Goal: Task Accomplishment & Management: Use online tool/utility

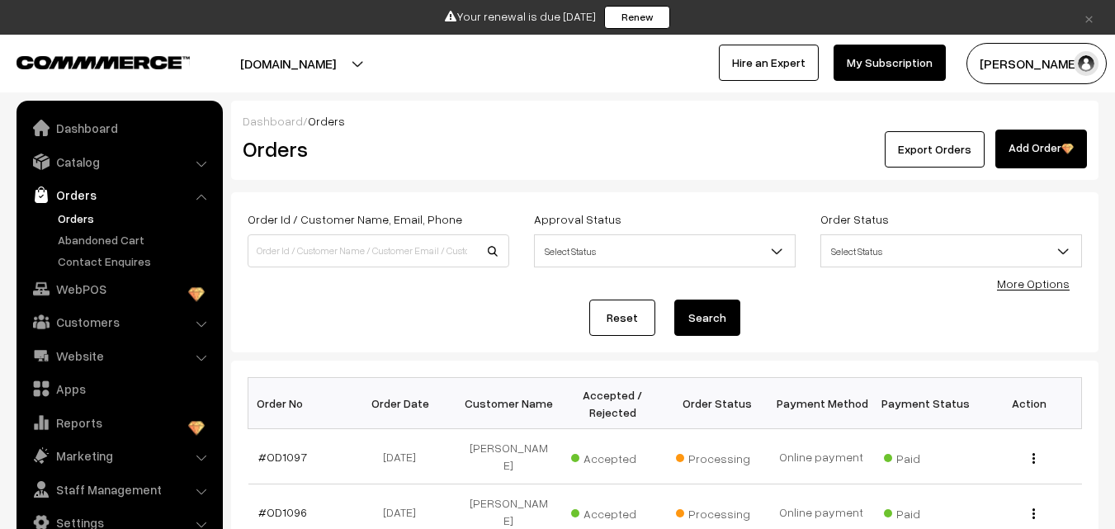
scroll to position [165, 0]
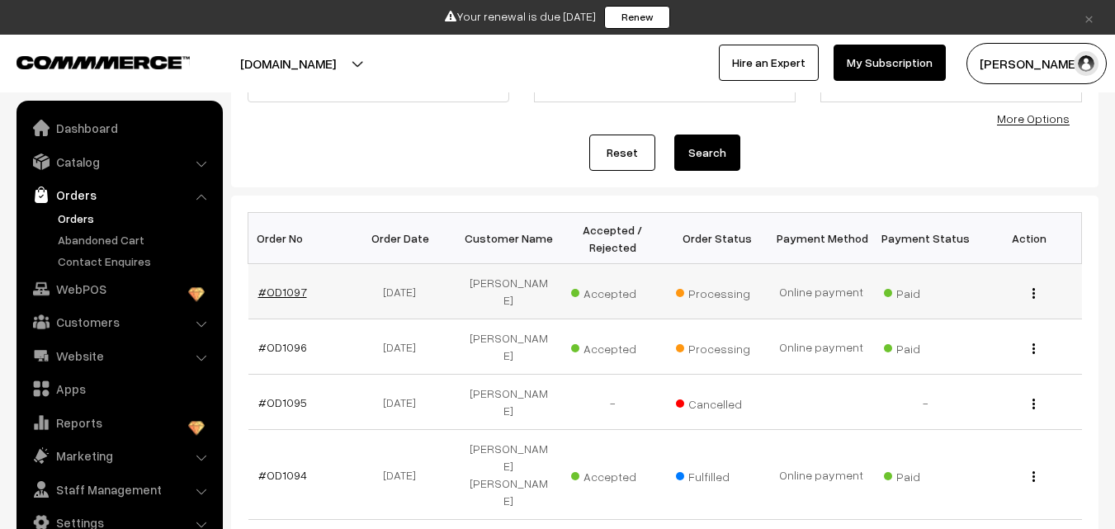
click at [272, 285] on link "#OD1097" at bounding box center [282, 292] width 49 height 14
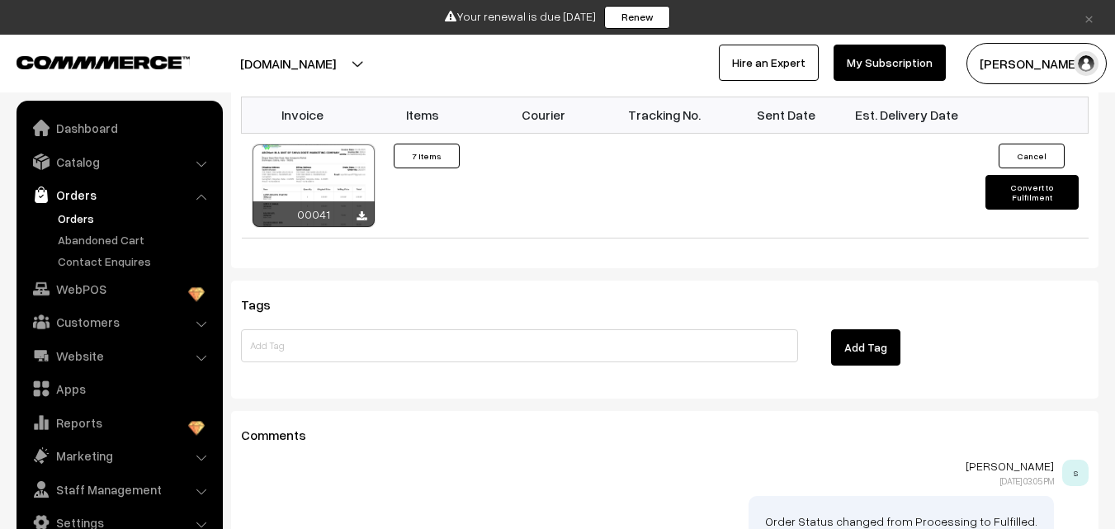
scroll to position [1650, 0]
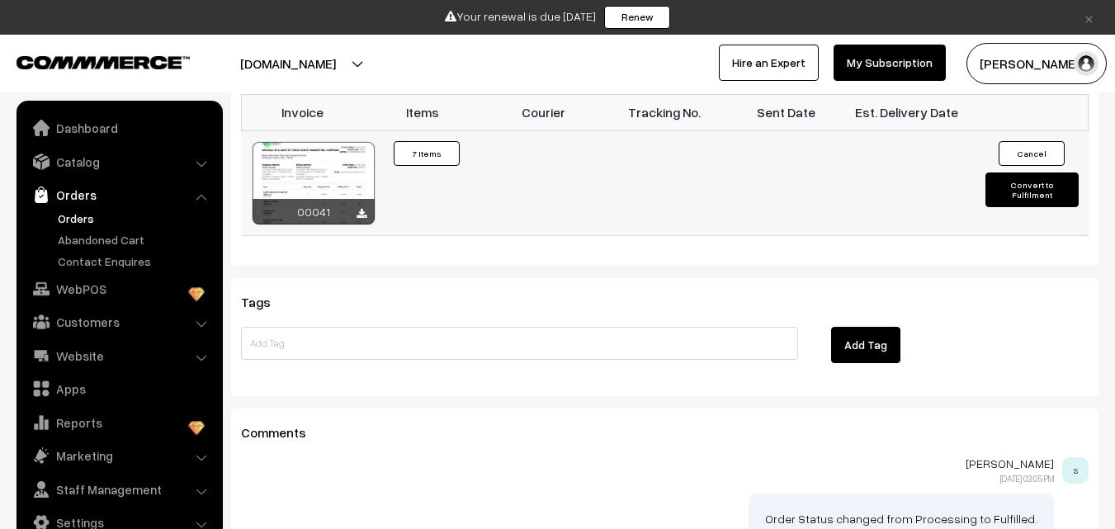
click at [1043, 181] on td "Cancel Convert to Fulfilment" at bounding box center [1027, 182] width 121 height 105
click at [1045, 172] on button "Convert to Fulfilment" at bounding box center [1031, 189] width 93 height 35
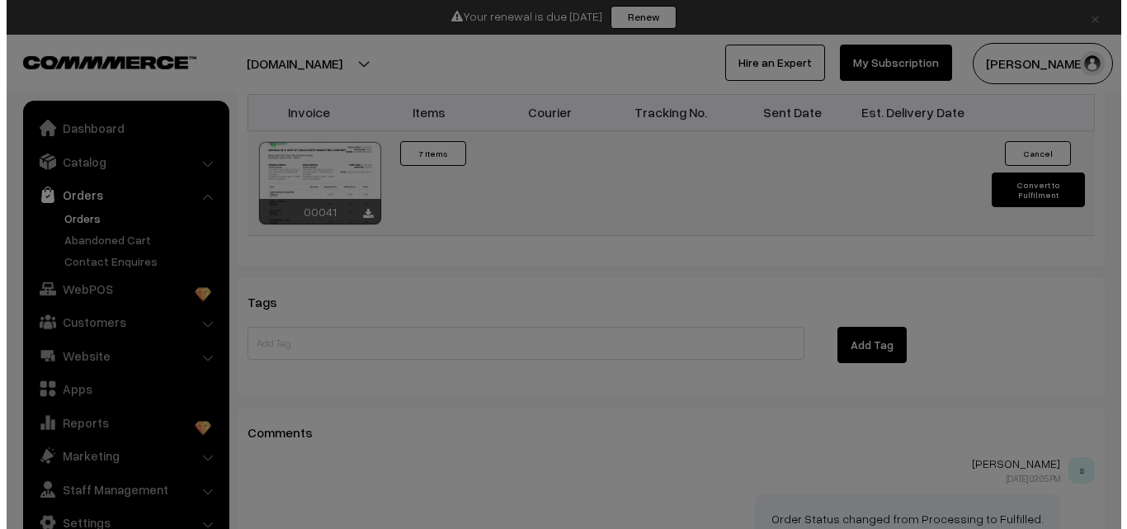
scroll to position [1658, 0]
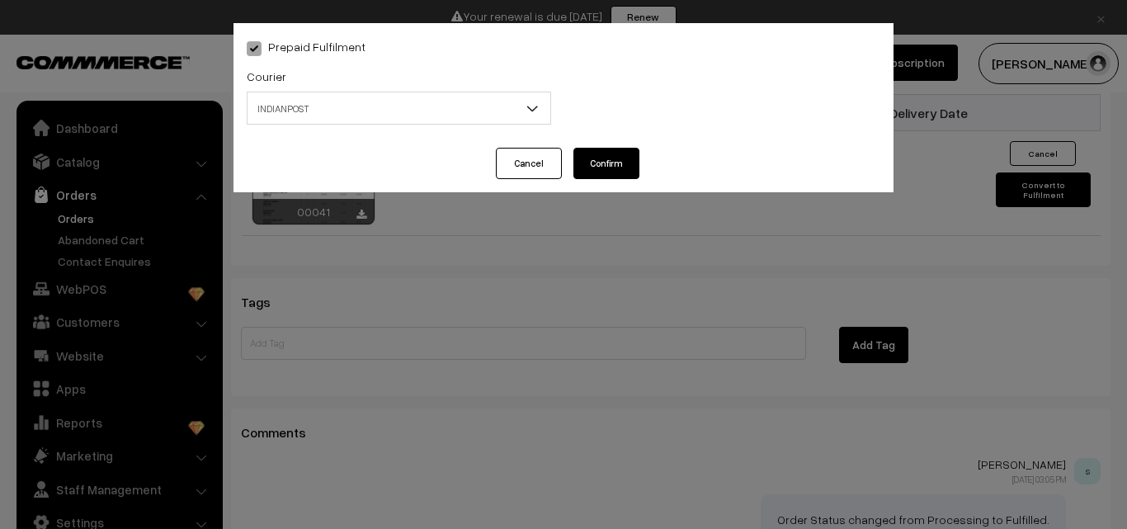
click at [502, 174] on button "Cancel" at bounding box center [529, 163] width 66 height 31
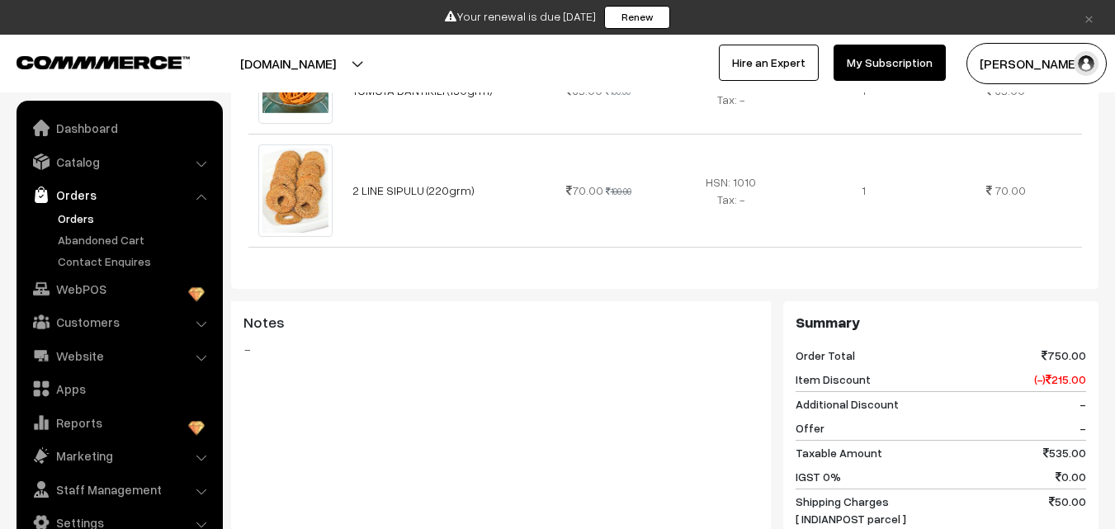
scroll to position [1238, 0]
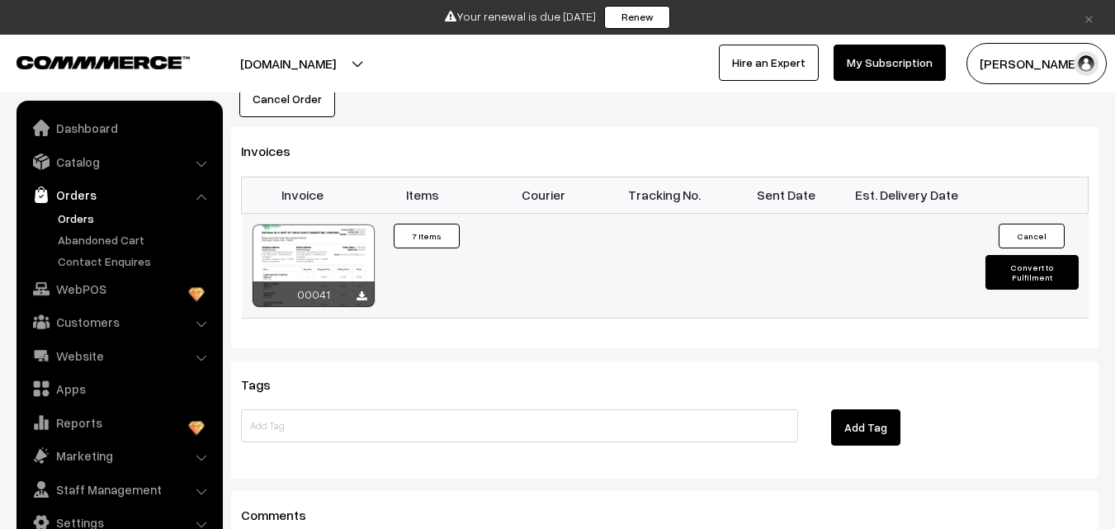
click at [1022, 255] on button "Convert to Fulfilment" at bounding box center [1031, 272] width 93 height 35
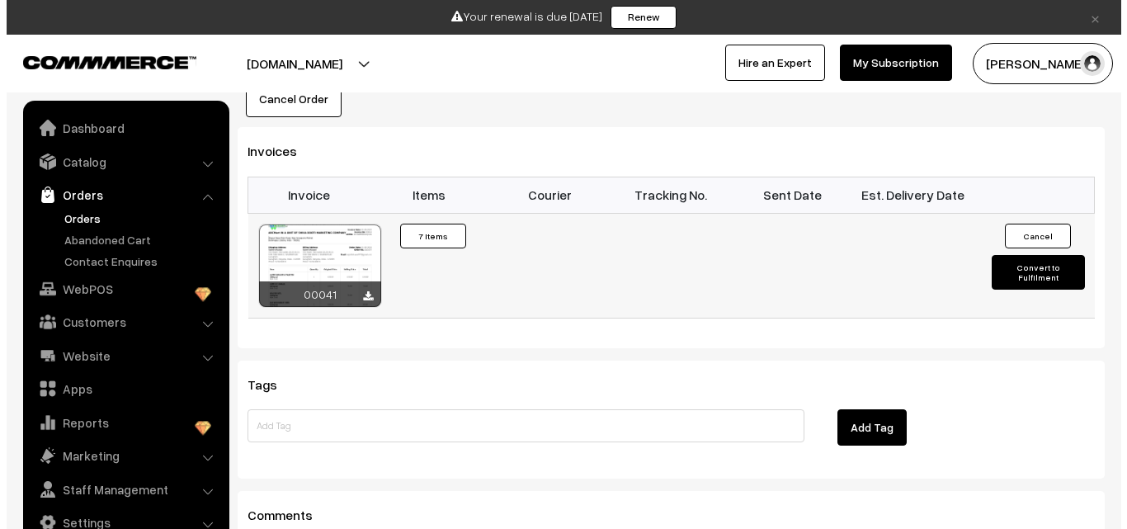
scroll to position [1577, 0]
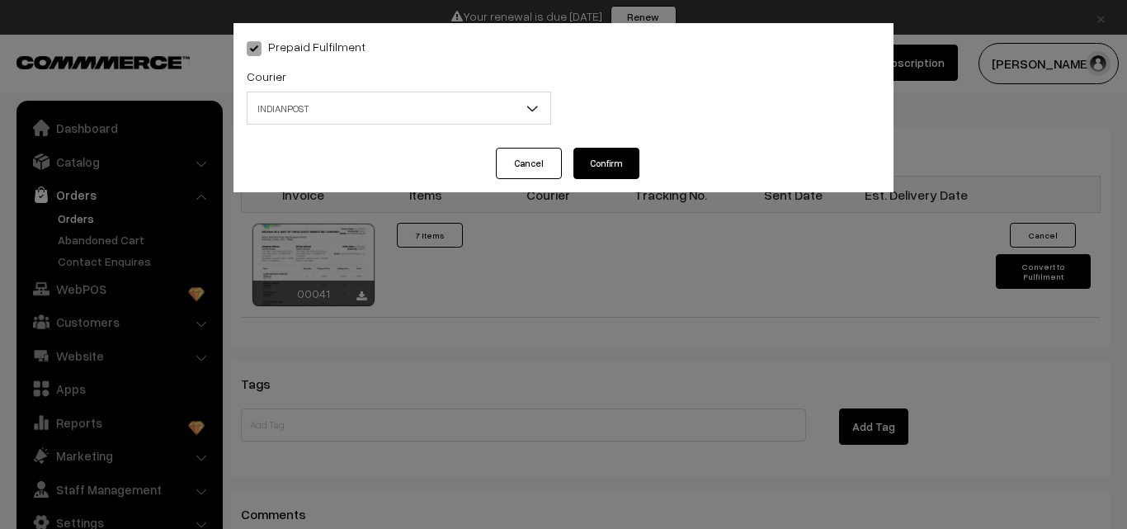
click at [351, 98] on span "INDIANPOST" at bounding box center [399, 108] width 303 height 29
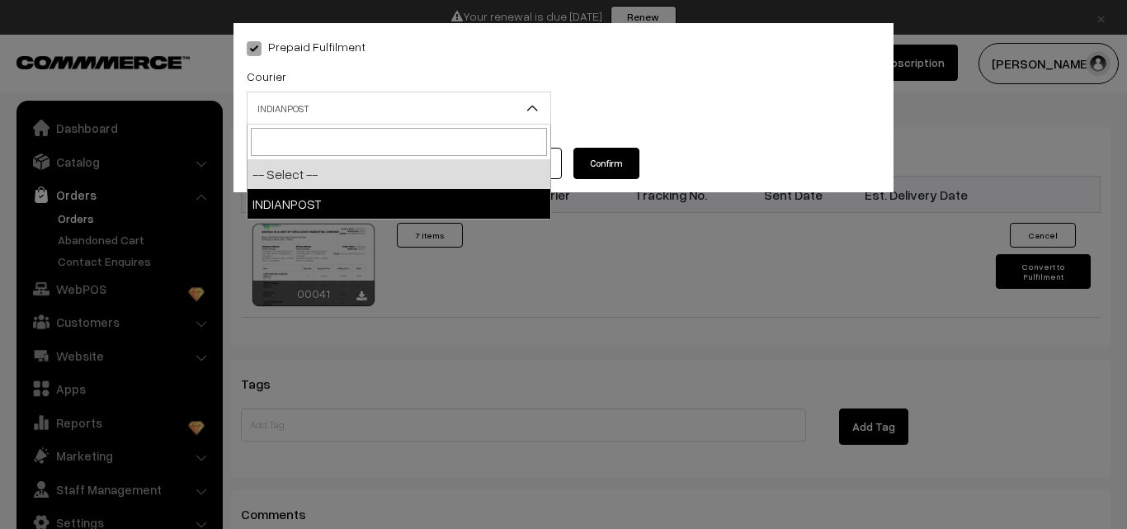
select select "1"
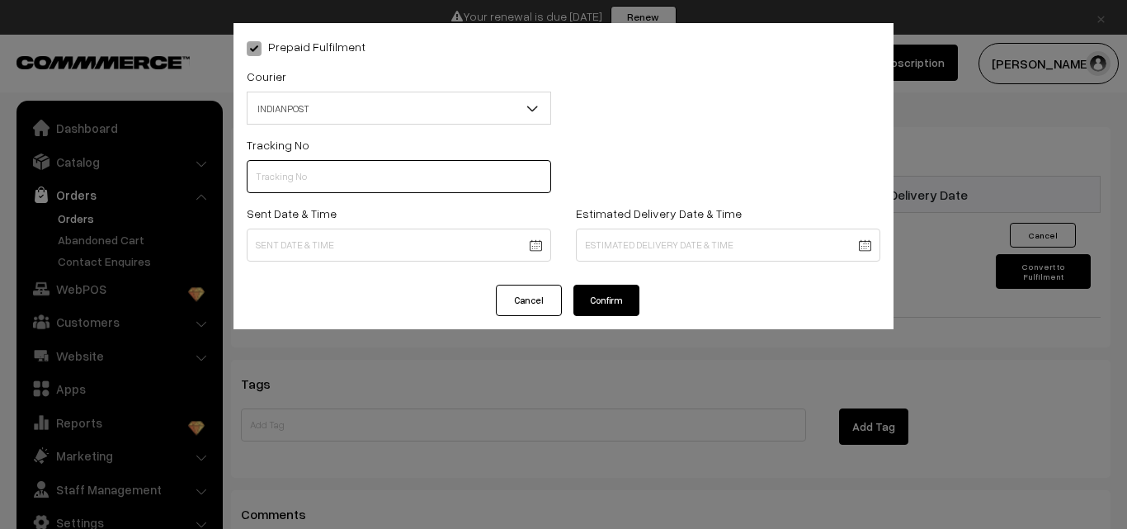
click at [307, 185] on input "text" at bounding box center [399, 176] width 304 height 33
type input "co084829602in"
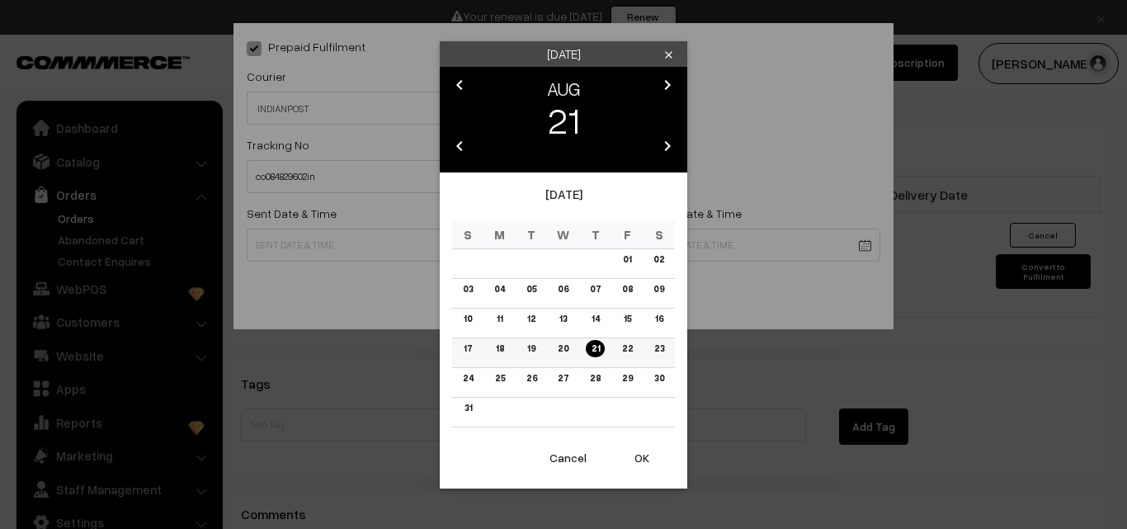
click at [594, 345] on link "21" at bounding box center [595, 348] width 18 height 17
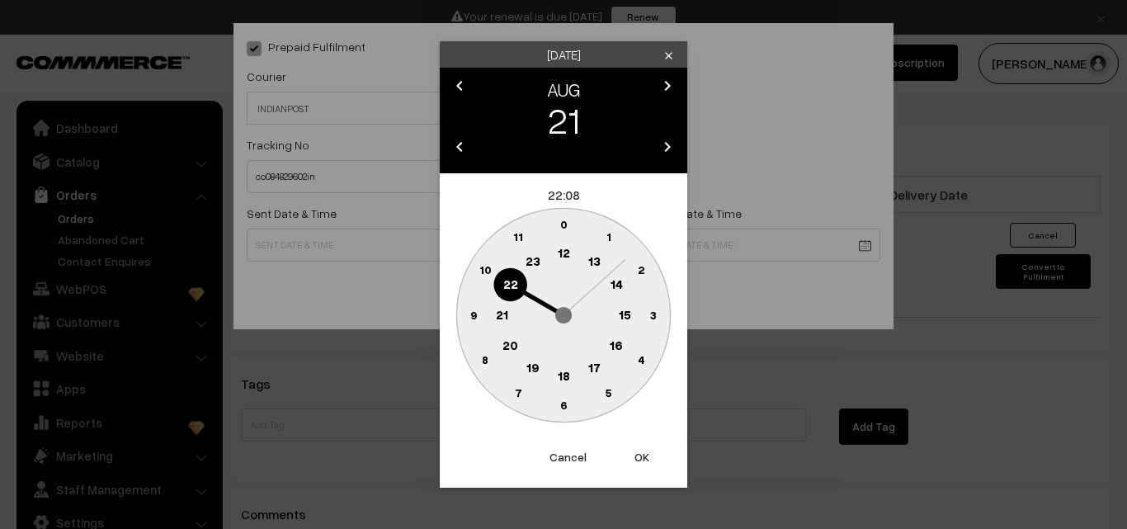
click at [613, 343] on text "16" at bounding box center [616, 344] width 13 height 15
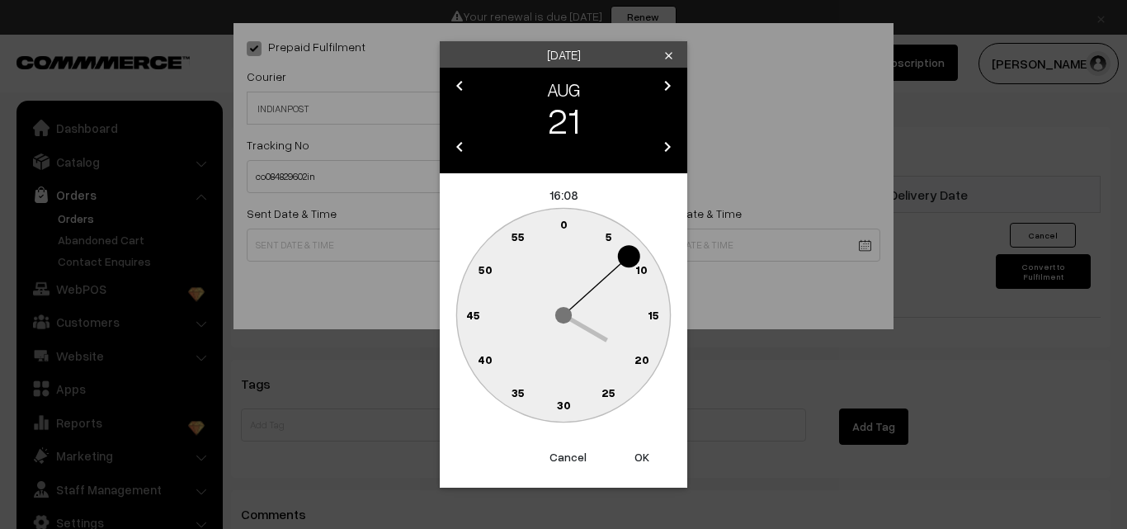
click at [479, 363] on text "40" at bounding box center [485, 359] width 15 height 14
type input "21-08-2025 16:40"
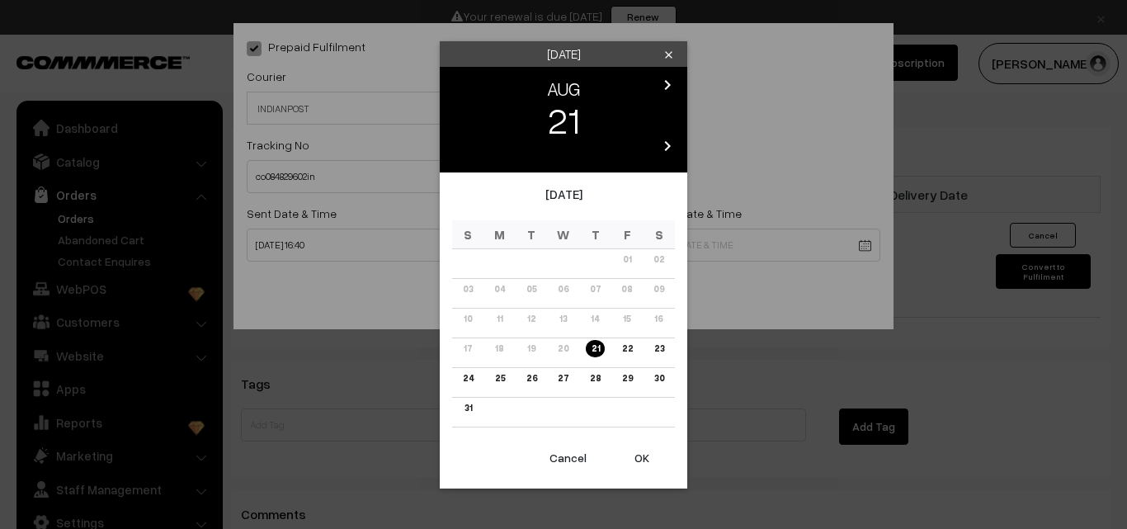
click at [594, 380] on link "28" at bounding box center [595, 378] width 21 height 17
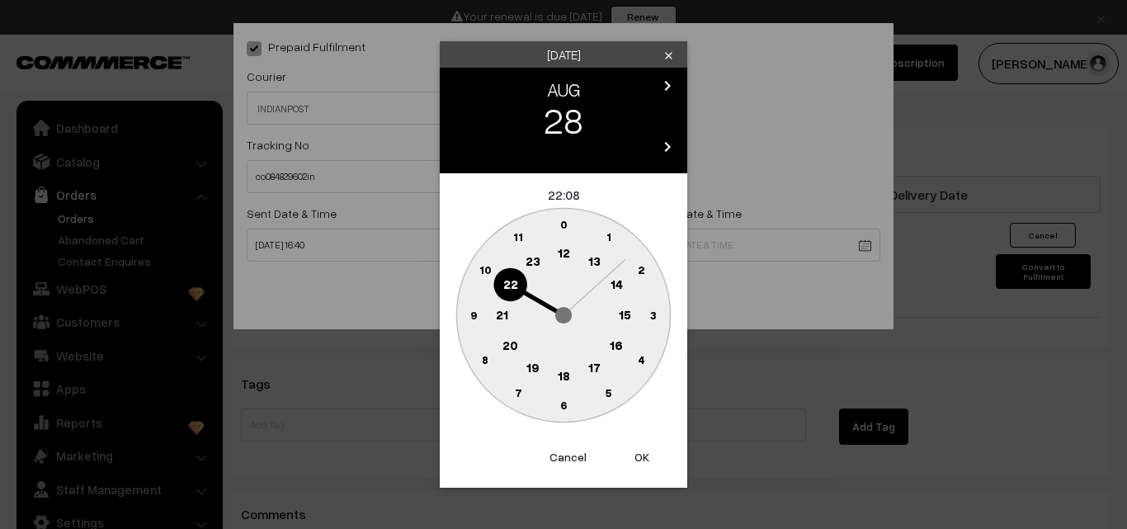
click at [623, 312] on text "15" at bounding box center [625, 314] width 12 height 15
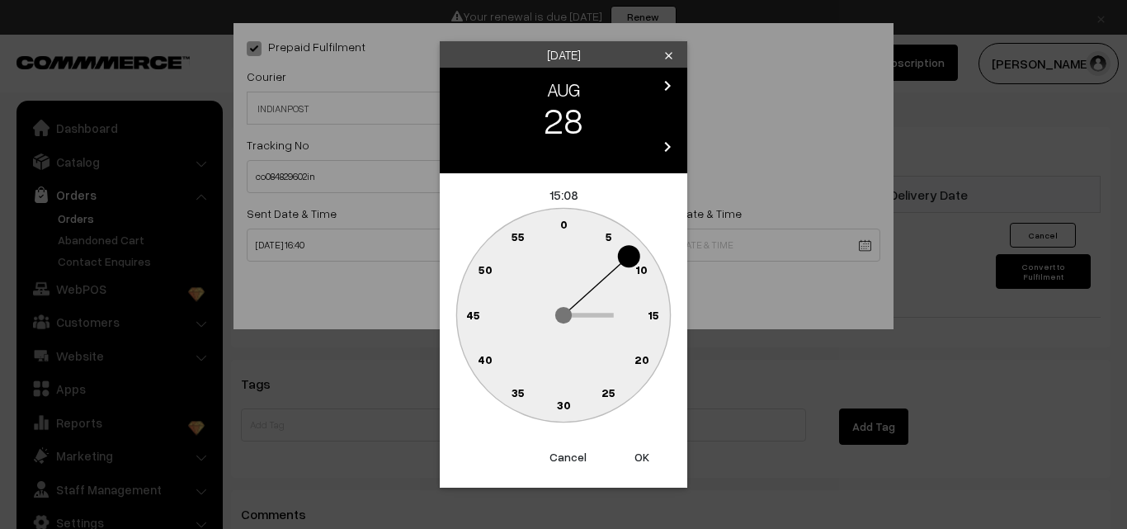
click at [638, 462] on button "OK" at bounding box center [642, 457] width 66 height 36
type input "28-08-2025 15:08"
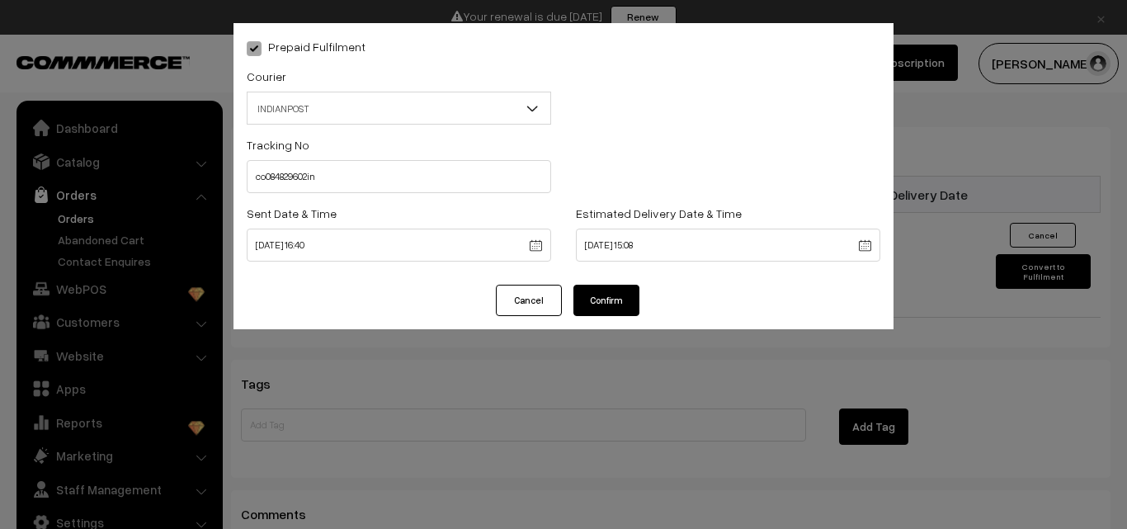
click at [599, 290] on button "Confirm" at bounding box center [606, 300] width 66 height 31
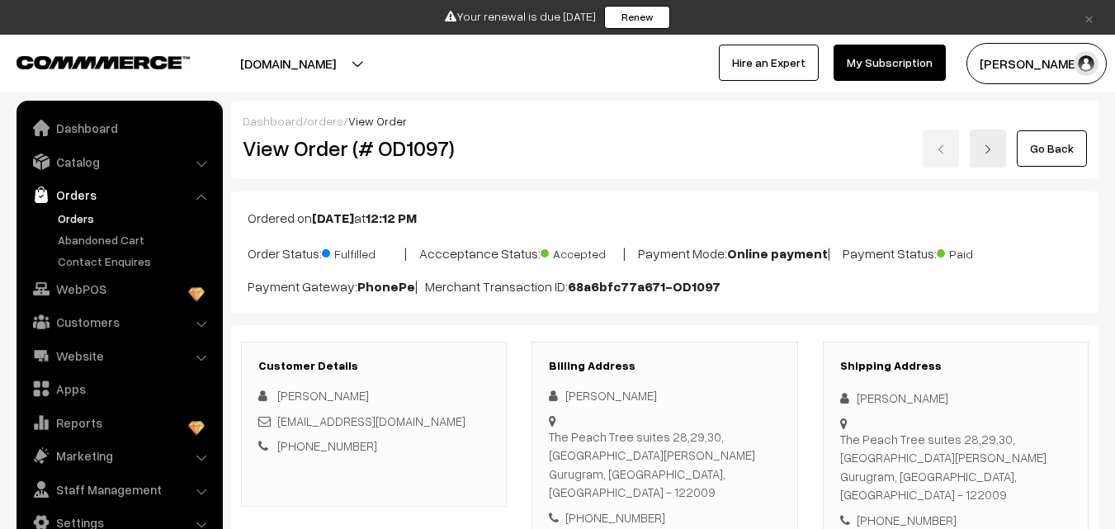
scroll to position [1568, 0]
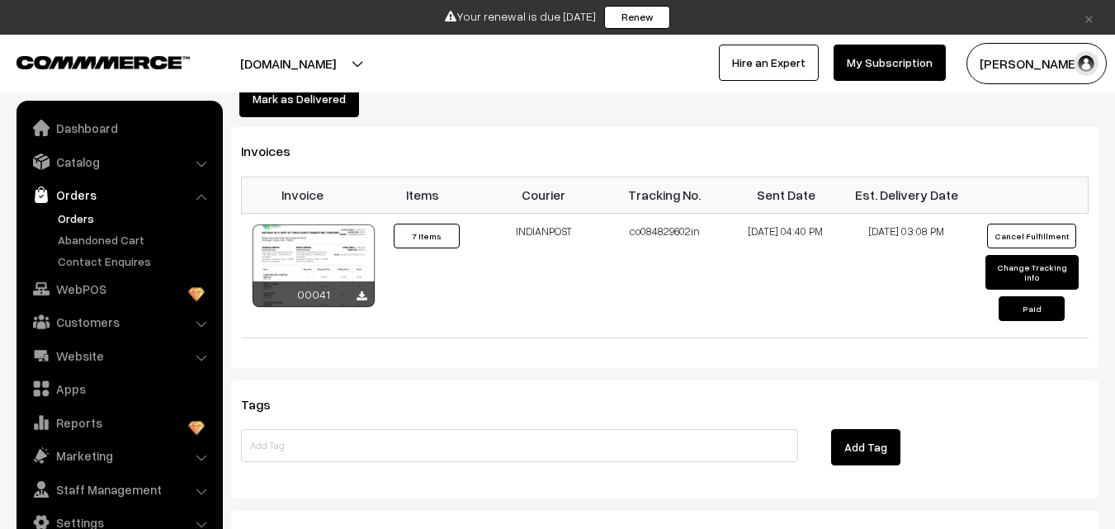
click at [74, 207] on link "Orders" at bounding box center [119, 195] width 196 height 30
click at [72, 215] on link "Orders" at bounding box center [135, 218] width 163 height 17
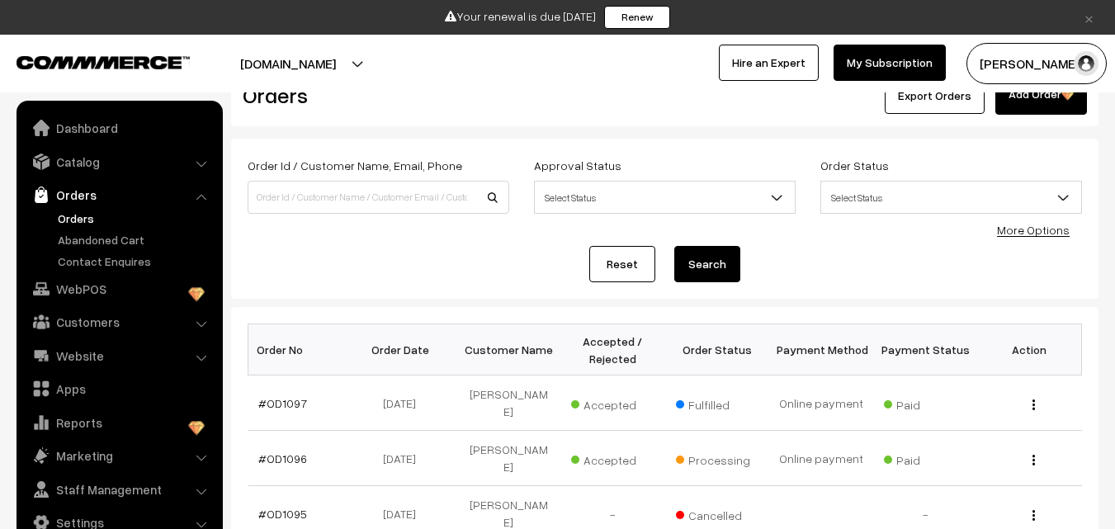
scroll to position [165, 0]
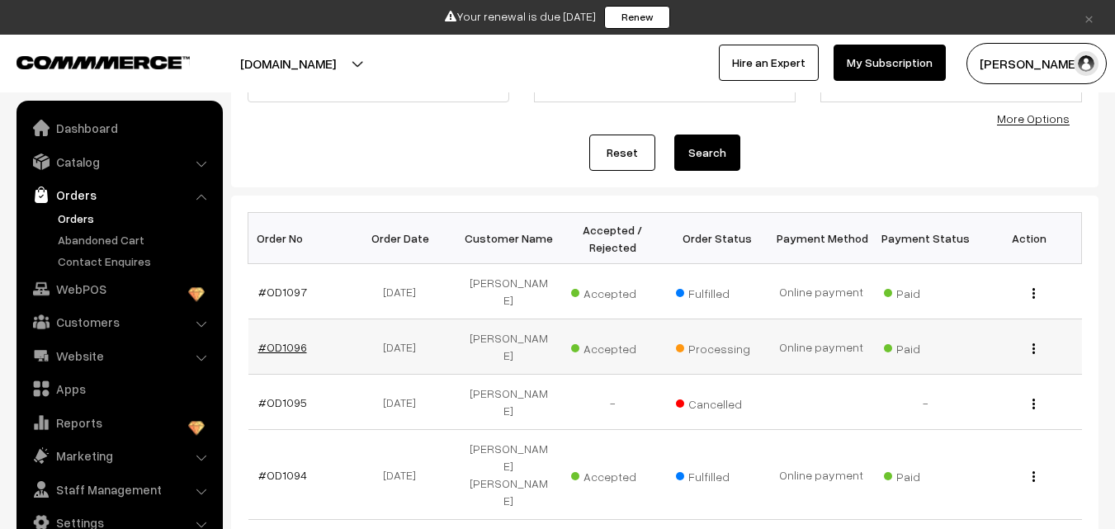
click at [269, 340] on link "#OD1096" at bounding box center [282, 347] width 49 height 14
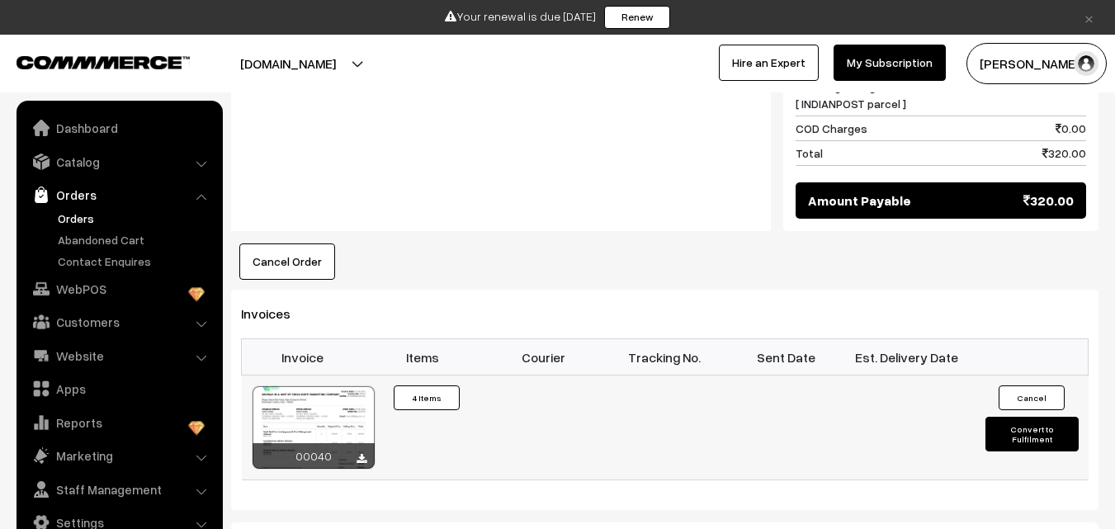
scroll to position [1073, 0]
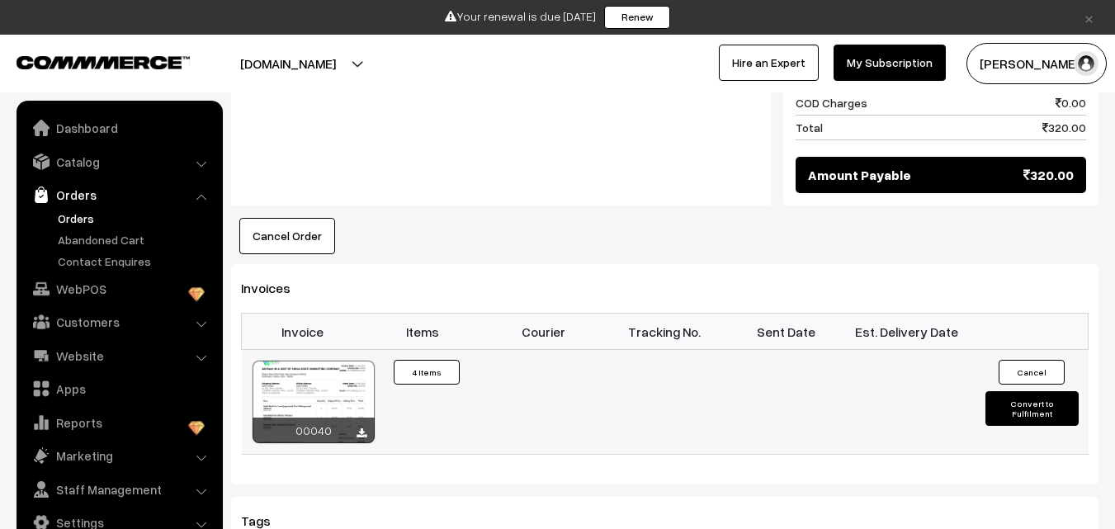
click at [1054, 391] on button "Convert to Fulfilment" at bounding box center [1031, 408] width 93 height 35
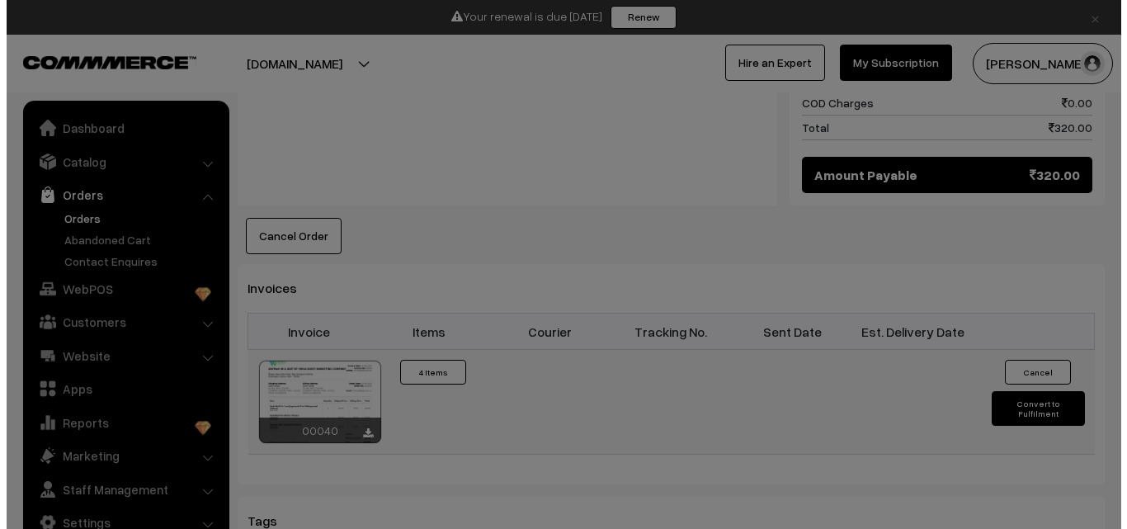
scroll to position [1077, 0]
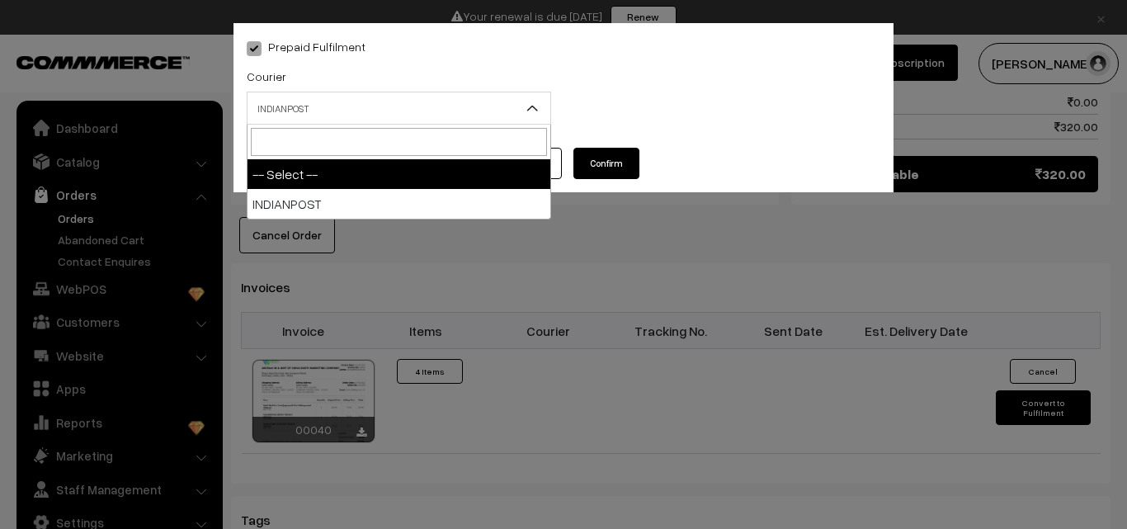
click at [291, 112] on span "INDIANPOST" at bounding box center [399, 108] width 303 height 29
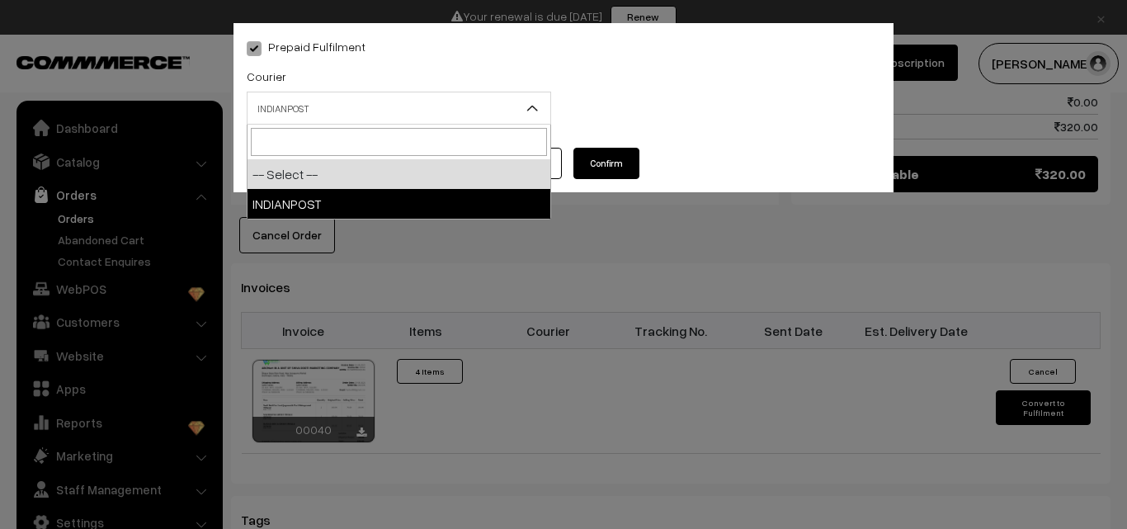
select select "1"
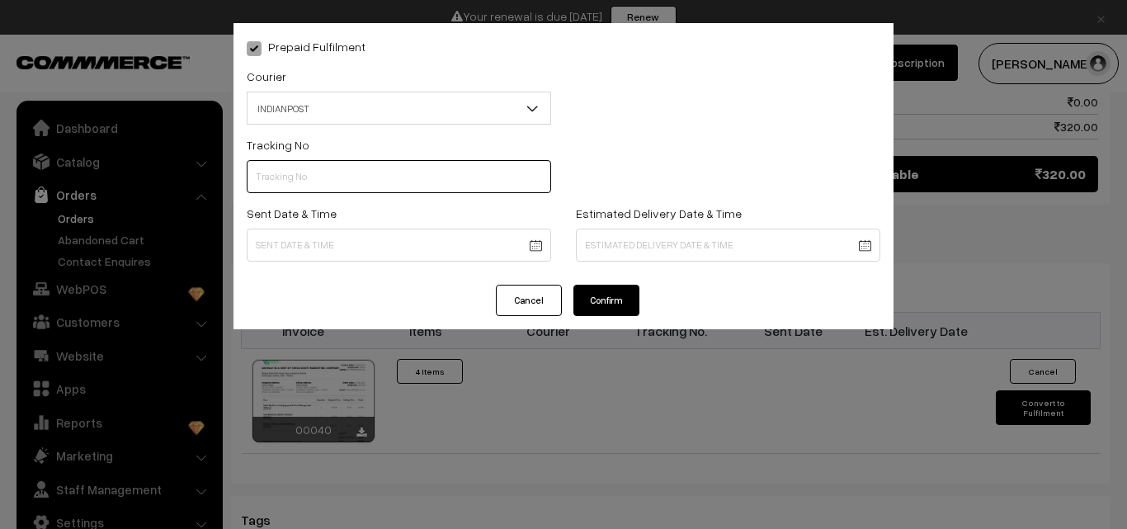
click at [305, 174] on input "text" at bounding box center [399, 176] width 304 height 33
paste input "CO084829593IN"
type input "CO084829593IN"
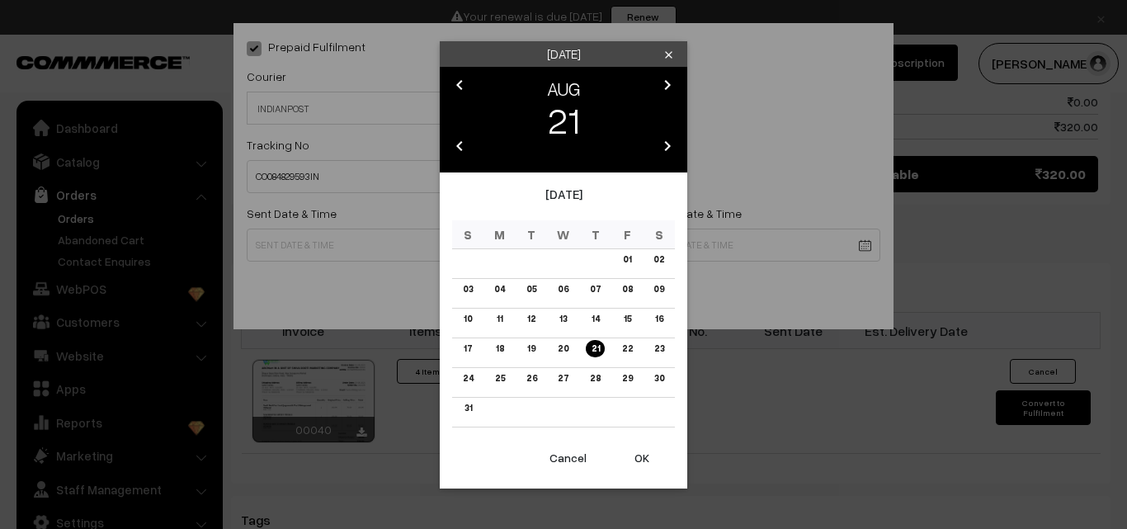
click at [599, 347] on link "21" at bounding box center [595, 348] width 18 height 17
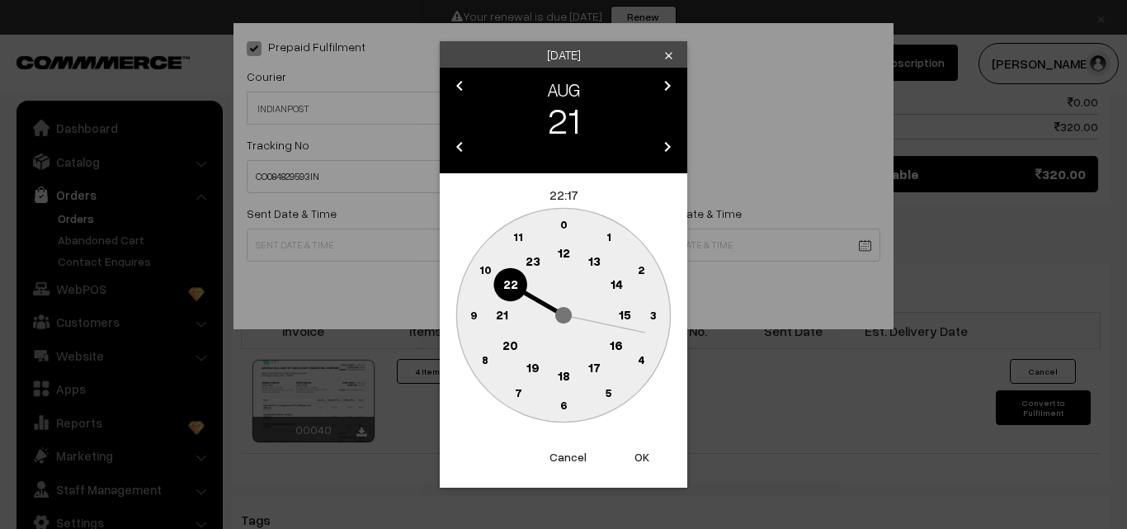
click at [616, 351] on text "16" at bounding box center [616, 344] width 13 height 15
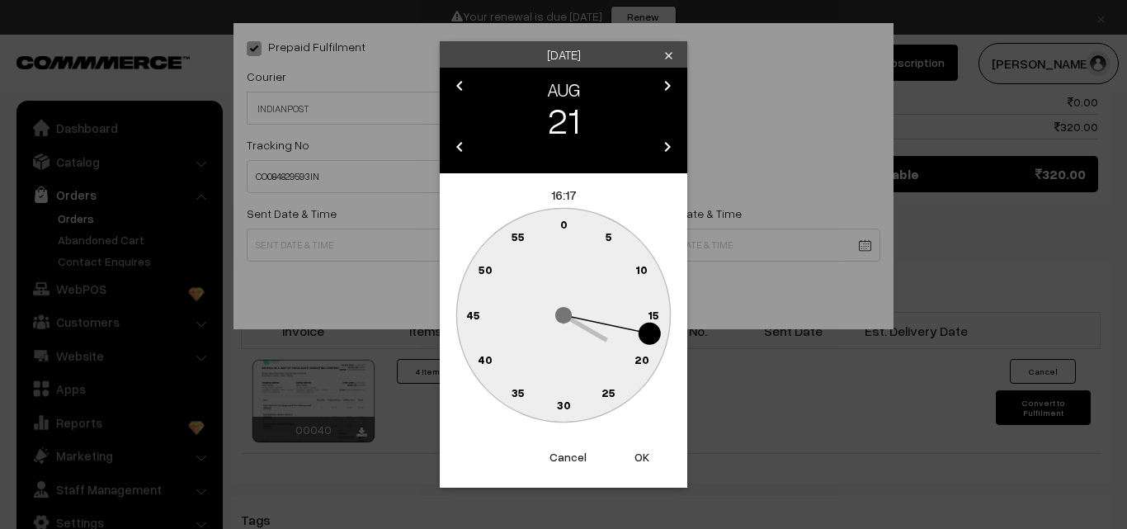
click at [647, 452] on button "OK" at bounding box center [642, 457] width 66 height 36
type input "[DATE] 16:17"
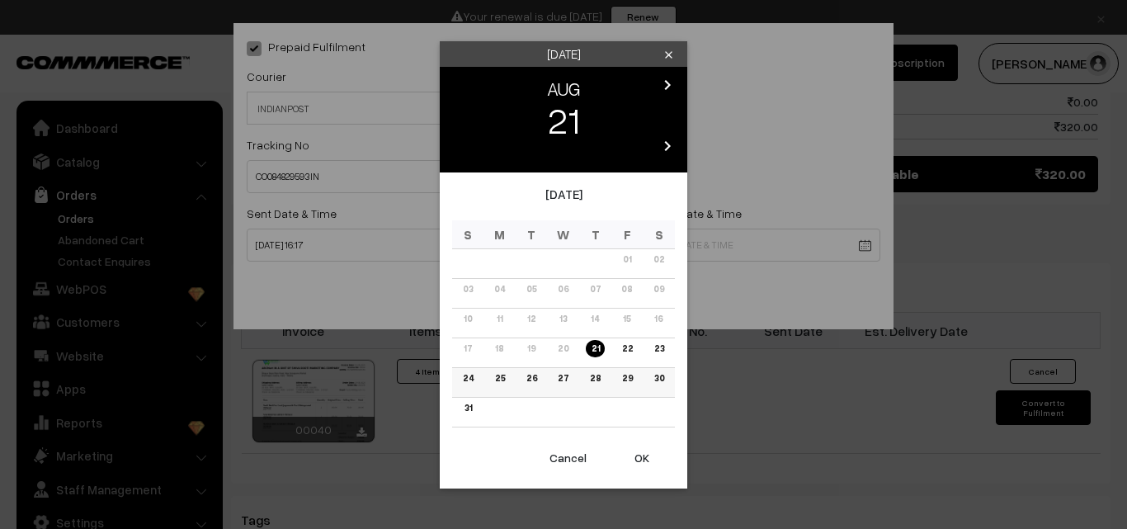
click at [595, 379] on link "28" at bounding box center [595, 378] width 21 height 17
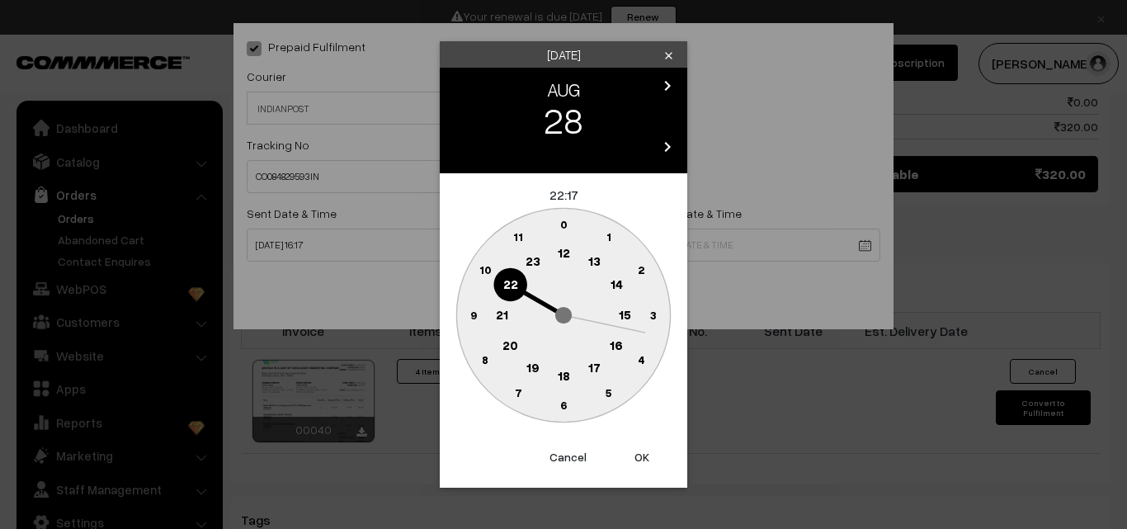
click at [645, 464] on button "OK" at bounding box center [642, 457] width 66 height 36
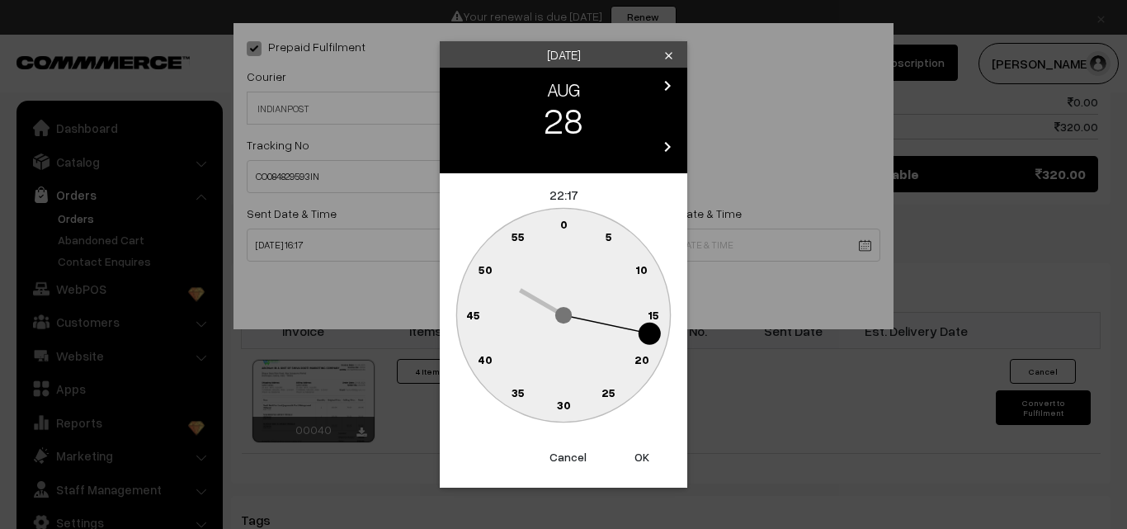
click at [644, 452] on button "OK" at bounding box center [642, 457] width 66 height 36
type input "[DATE] 22:17"
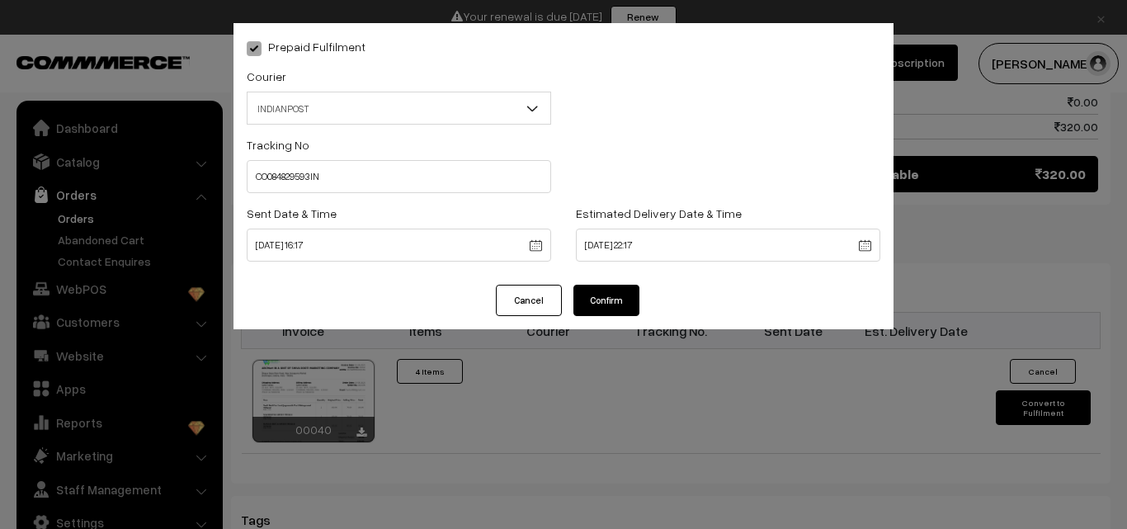
click at [594, 295] on button "Confirm" at bounding box center [606, 300] width 66 height 31
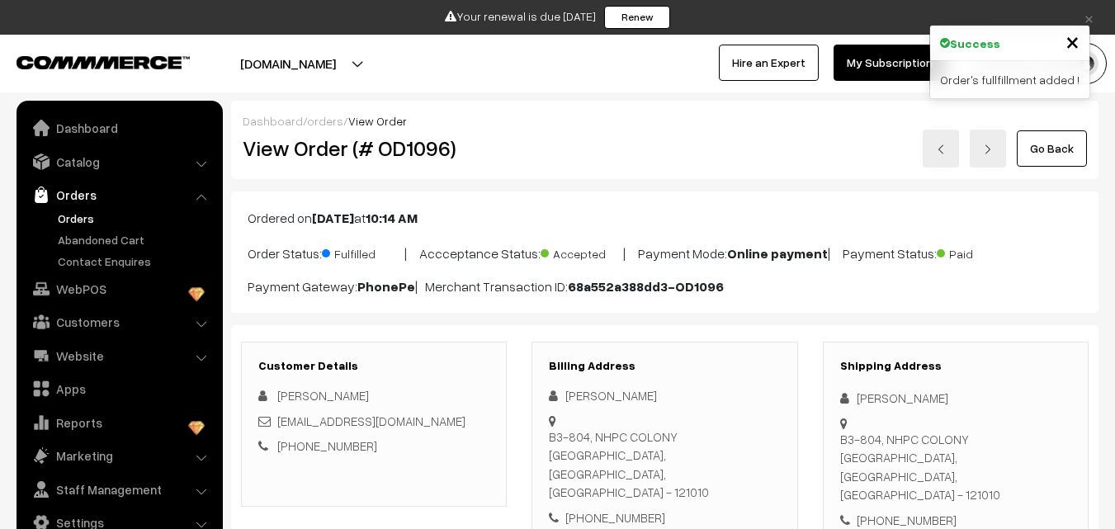
scroll to position [1073, 0]
